Goal: Information Seeking & Learning: Learn about a topic

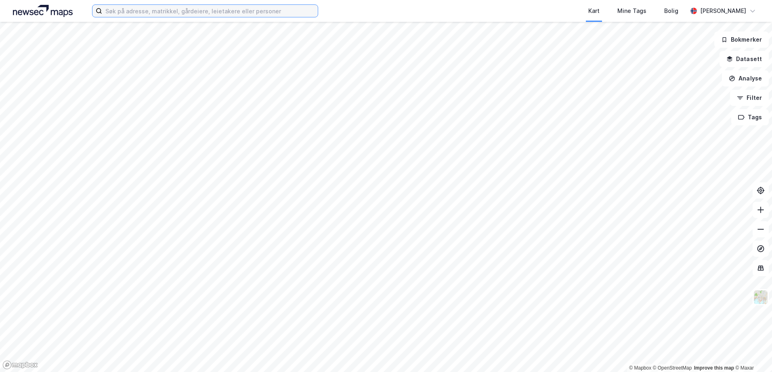
click at [118, 13] on input at bounding box center [210, 11] width 216 height 12
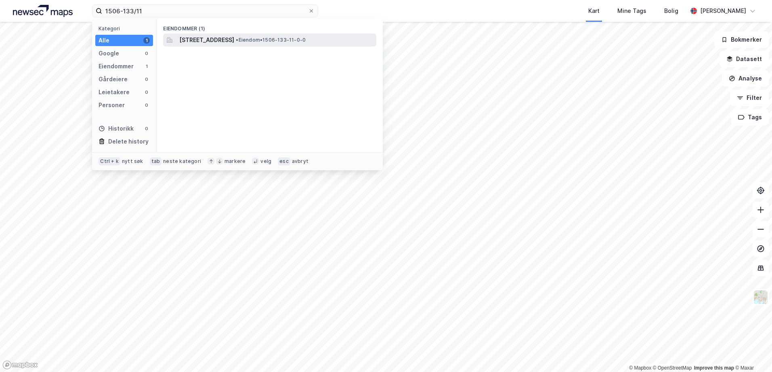
click at [214, 42] on span "[STREET_ADDRESS]" at bounding box center [206, 40] width 55 height 10
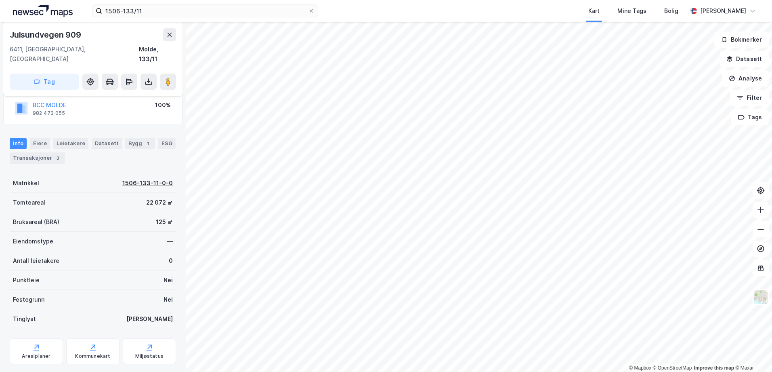
scroll to position [68, 0]
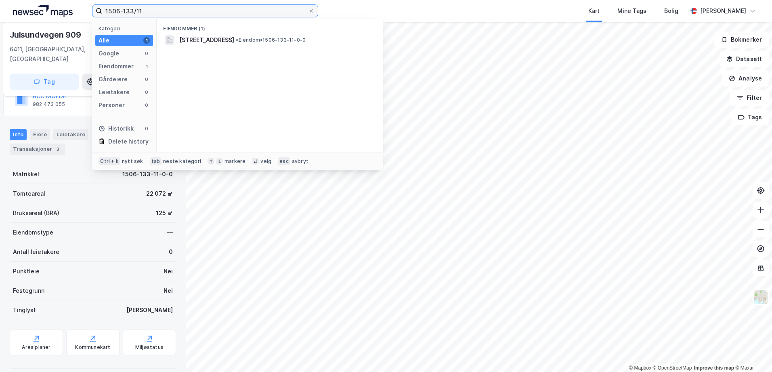
click at [138, 11] on input "1506-133/11" at bounding box center [205, 11] width 206 height 12
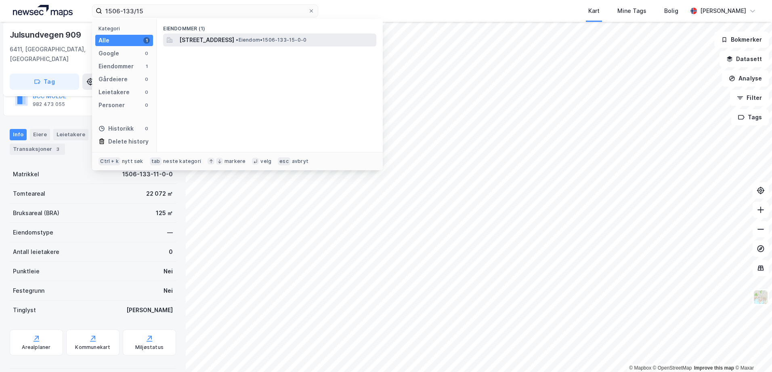
click at [234, 40] on span "[STREET_ADDRESS]" at bounding box center [206, 40] width 55 height 10
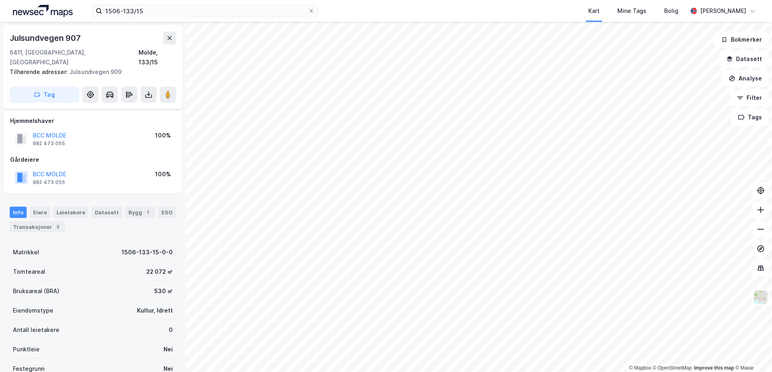
scroll to position [68, 0]
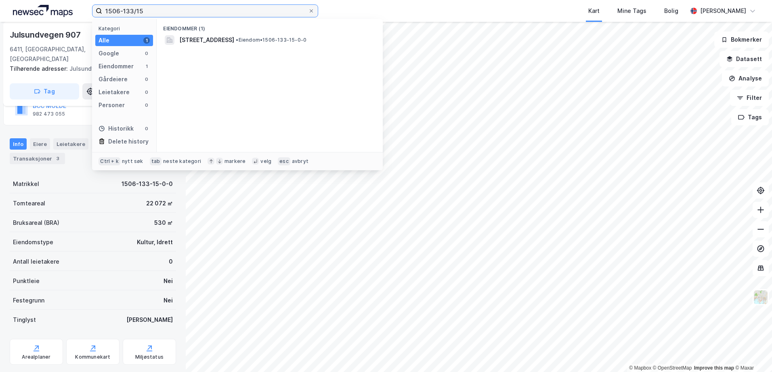
drag, startPoint x: 144, startPoint y: 11, endPoint x: 139, endPoint y: 12, distance: 5.1
click at [139, 12] on input "1506-133/15" at bounding box center [205, 11] width 206 height 12
click at [137, 10] on input "1506-133/136" at bounding box center [205, 11] width 206 height 12
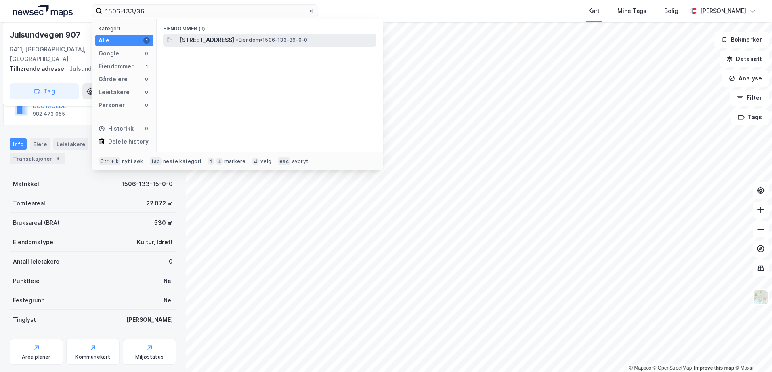
click at [234, 41] on span "[STREET_ADDRESS]" at bounding box center [206, 40] width 55 height 10
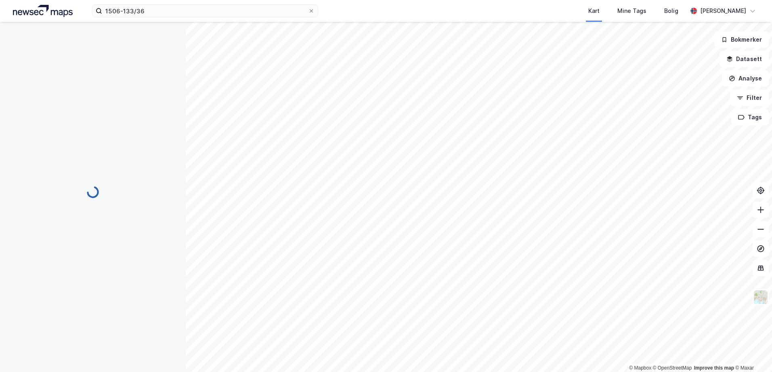
scroll to position [68, 0]
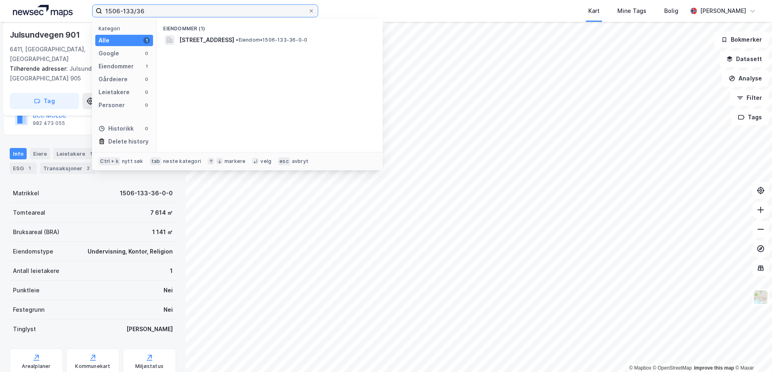
drag, startPoint x: 148, startPoint y: 11, endPoint x: 140, endPoint y: 13, distance: 7.8
click at [140, 13] on input "1506-133/36" at bounding box center [205, 11] width 206 height 12
type input "1506-133/37"
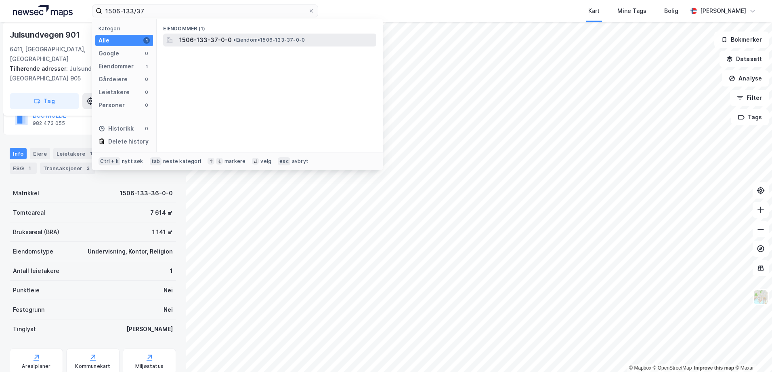
click at [217, 42] on span "1506-133-37-0-0" at bounding box center [205, 40] width 53 height 10
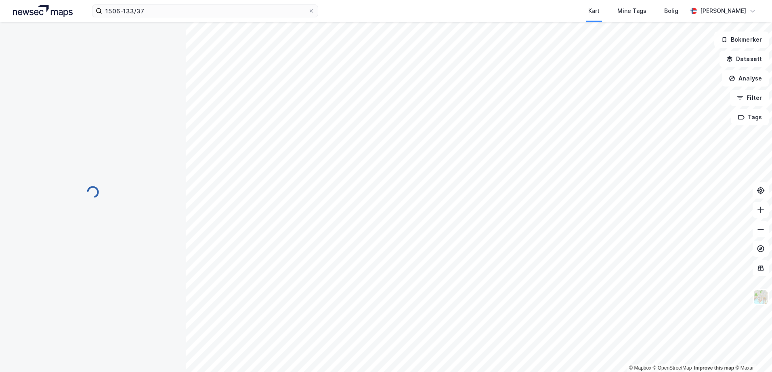
scroll to position [67, 0]
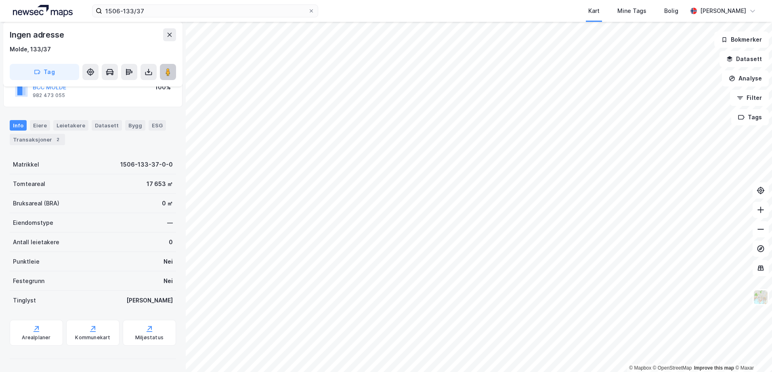
click at [170, 73] on image at bounding box center [168, 72] width 5 height 8
